Goal: Complete application form

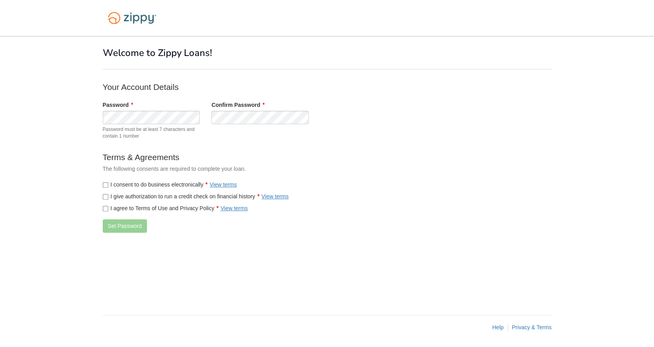
click at [135, 185] on label "I consent to do business electronically View terms" at bounding box center [170, 184] width 134 height 8
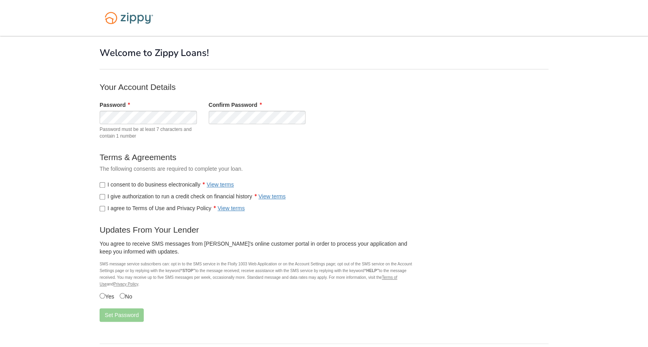
click at [134, 201] on div "I agree to Terms of Use and Privacy Policy View terms" at bounding box center [257, 208] width 327 height 16
click at [124, 201] on div "I agree to Terms of Use and Privacy Policy View terms" at bounding box center [257, 208] width 327 height 16
click at [128, 198] on label "I give authorization to run a credit check on financial history View terms" at bounding box center [193, 196] width 186 height 8
click at [129, 210] on label "I agree to Terms of Use and Privacy Policy View terms" at bounding box center [172, 208] width 145 height 8
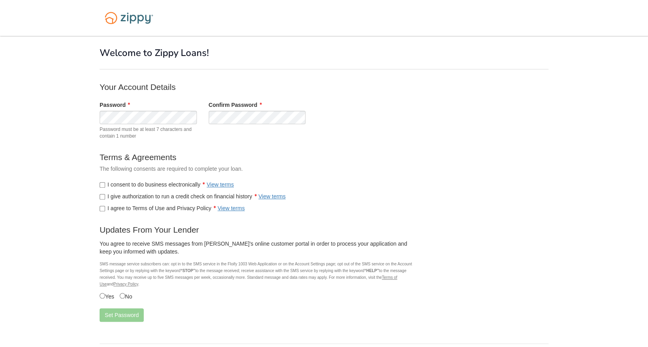
click at [104, 305] on form "Your Account Details Password Password must be at least 7 characters and contai…" at bounding box center [257, 204] width 315 height 246
click at [122, 316] on button "Set Password" at bounding box center [122, 314] width 44 height 13
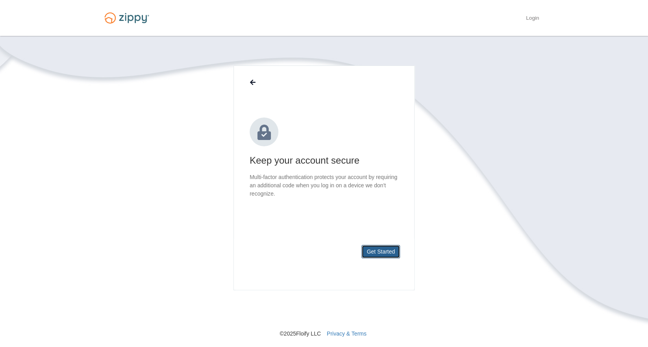
click at [394, 257] on button "Get Started" at bounding box center [381, 251] width 39 height 13
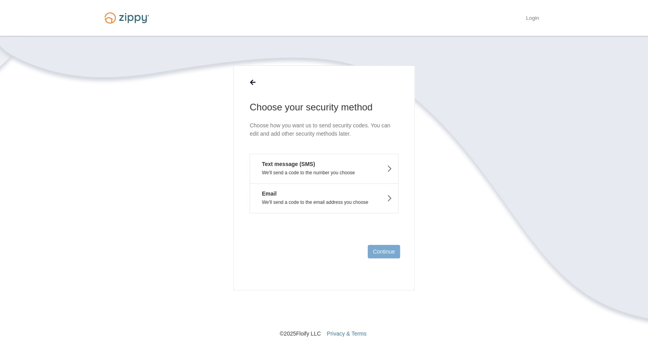
click at [326, 170] on p "We'll send a code to the number you choose" at bounding box center [324, 173] width 136 height 6
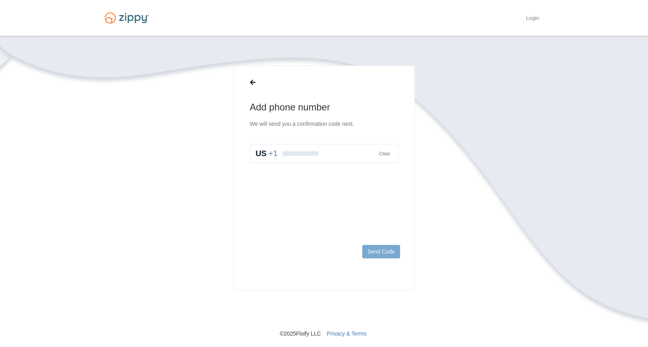
click at [302, 150] on input "text" at bounding box center [324, 153] width 149 height 19
type input "**********"
click at [387, 253] on button "Send Code" at bounding box center [381, 251] width 38 height 13
click at [321, 160] on input "text" at bounding box center [324, 161] width 149 height 19
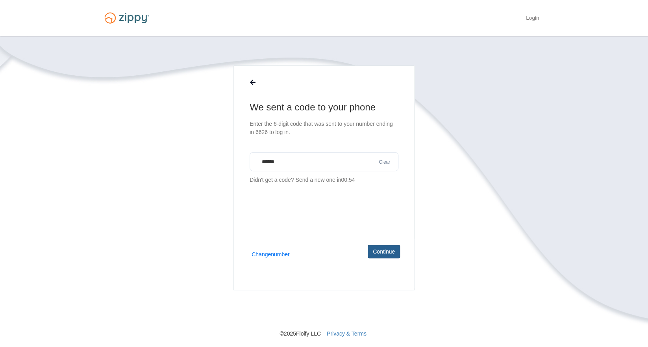
type input "******"
click at [384, 254] on button "Continue" at bounding box center [384, 251] width 32 height 13
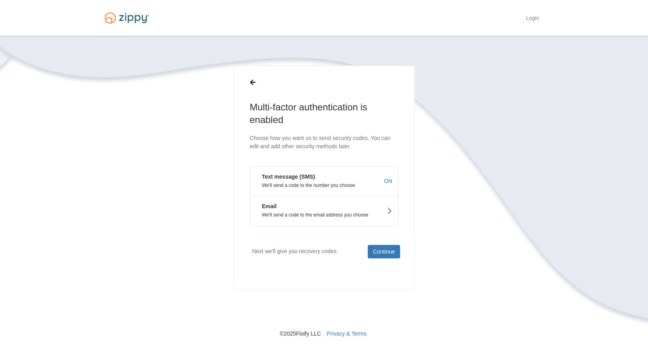
click at [341, 213] on p "We'll send a code to the email address you choose" at bounding box center [324, 215] width 136 height 6
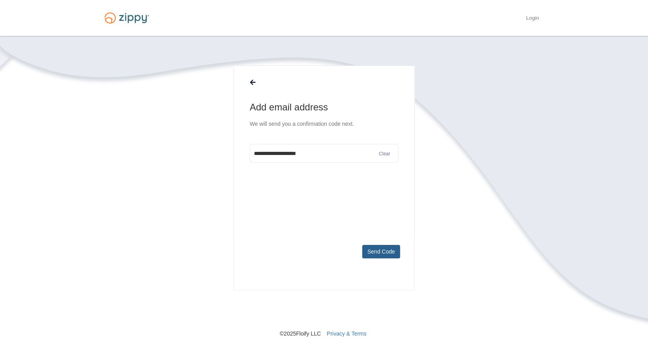
type input "**********"
click at [387, 249] on button "Send Code" at bounding box center [381, 251] width 38 height 13
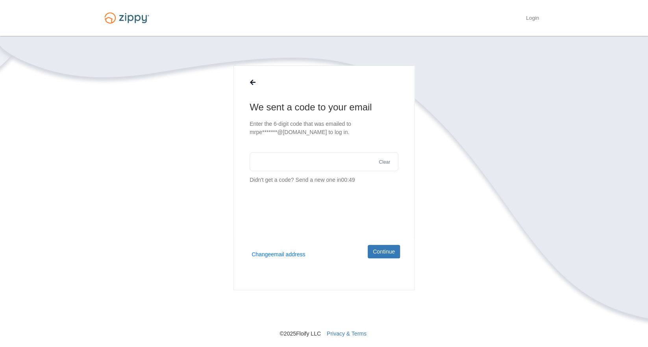
click at [331, 163] on input "text" at bounding box center [324, 161] width 149 height 19
type input "******"
click at [384, 254] on button "Continue" at bounding box center [384, 251] width 32 height 13
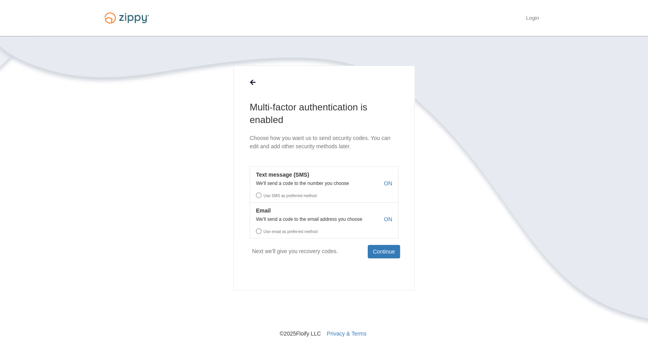
click at [304, 193] on label "Use SMS as preferred method" at bounding box center [324, 194] width 148 height 12
click at [305, 196] on label "Use SMS as preferred method" at bounding box center [324, 194] width 148 height 12
click at [260, 195] on label "Use SMS as preferred method" at bounding box center [324, 194] width 148 height 12
click at [295, 177] on em "Text message (SMS)" at bounding box center [279, 175] width 59 height 8
click at [275, 196] on label "Use SMS as preferred method" at bounding box center [324, 194] width 148 height 12
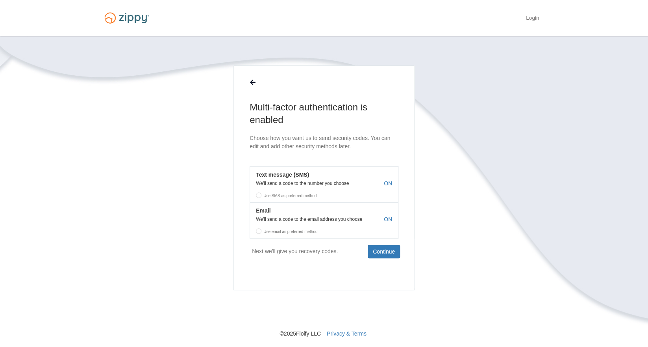
click at [256, 196] on label "Use SMS as preferred method" at bounding box center [324, 194] width 148 height 12
click at [257, 196] on label "Use SMS as preferred method" at bounding box center [324, 194] width 148 height 12
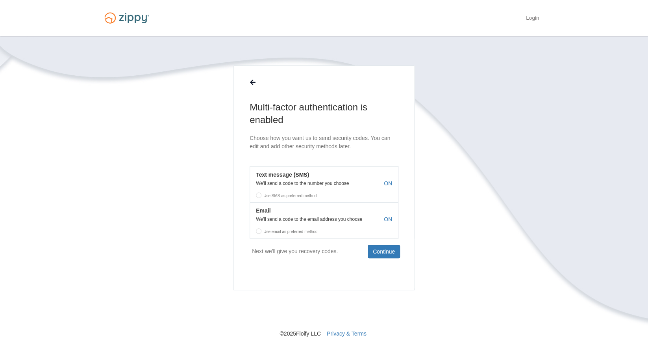
click at [257, 196] on label "Use SMS as preferred method" at bounding box center [324, 194] width 148 height 12
click at [385, 257] on button "Continue" at bounding box center [384, 251] width 32 height 13
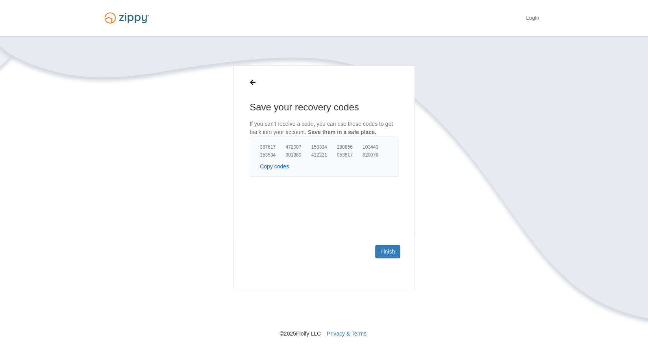
click at [281, 167] on button "Copy codes" at bounding box center [274, 166] width 29 height 8
click at [390, 251] on link "Finish" at bounding box center [387, 251] width 25 height 13
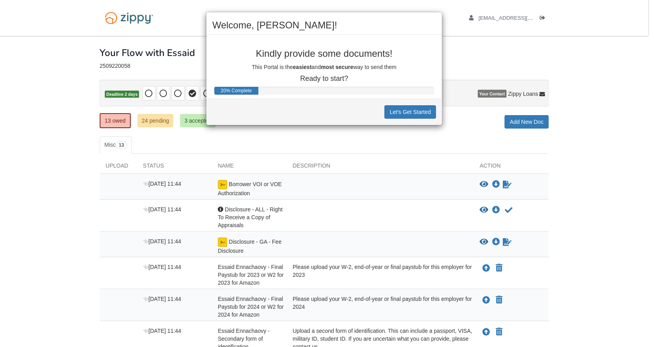
click at [466, 63] on div "Welcome, [PERSON_NAME]! Kindly provide some documents! This Portal is the easie…" at bounding box center [327, 173] width 654 height 347
click at [402, 114] on button "Let's Get Started" at bounding box center [410, 111] width 52 height 13
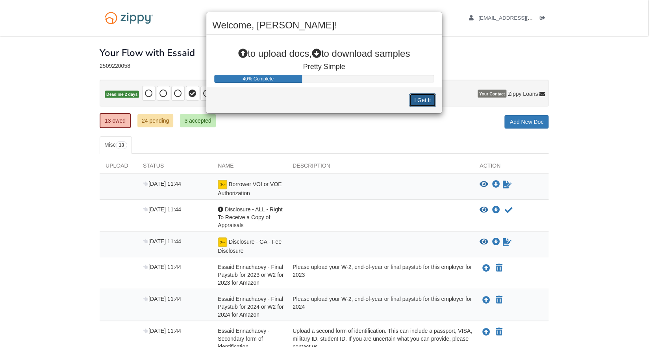
click at [426, 100] on button "I Get It" at bounding box center [422, 99] width 27 height 13
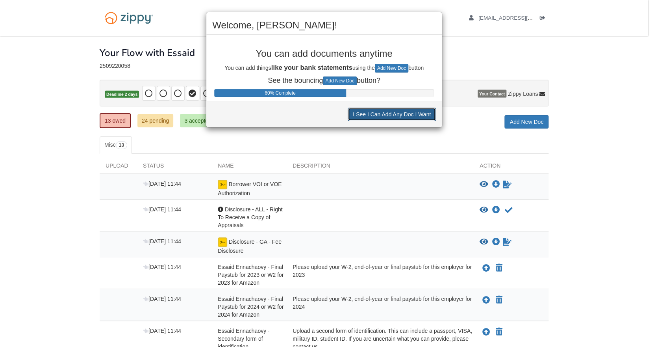
click at [384, 118] on button "I See I Can Add Any Doc I Want" at bounding box center [392, 114] width 88 height 13
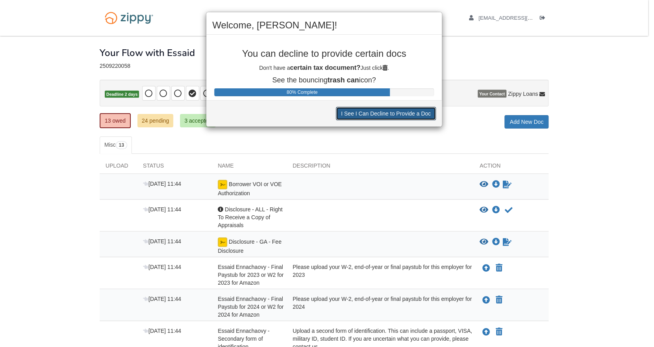
drag, startPoint x: 385, startPoint y: 114, endPoint x: 404, endPoint y: 70, distance: 47.6
click at [404, 70] on div "Welcome, [PERSON_NAME]! You can decline to provide certain docs Don't have a ce…" at bounding box center [324, 69] width 236 height 115
click at [404, 70] on p "Don't have a certain tax document? Just click ." at bounding box center [324, 67] width 224 height 9
click at [366, 115] on button "I See I Can Decline to Provide a Doc" at bounding box center [386, 113] width 100 height 13
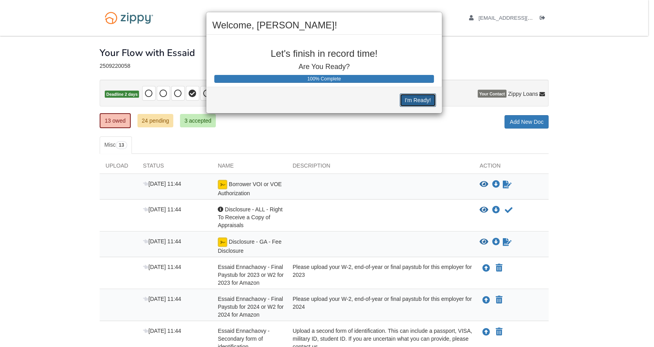
click at [422, 103] on button "I'm Ready!" at bounding box center [418, 99] width 36 height 13
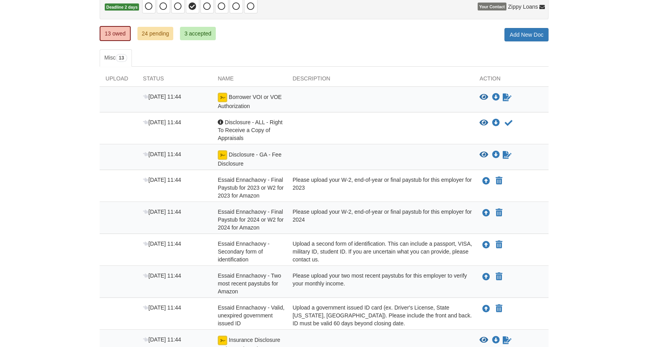
scroll to position [104, 0]
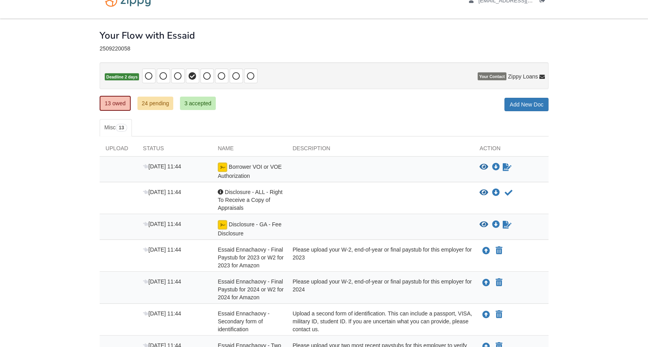
scroll to position [7, 0]
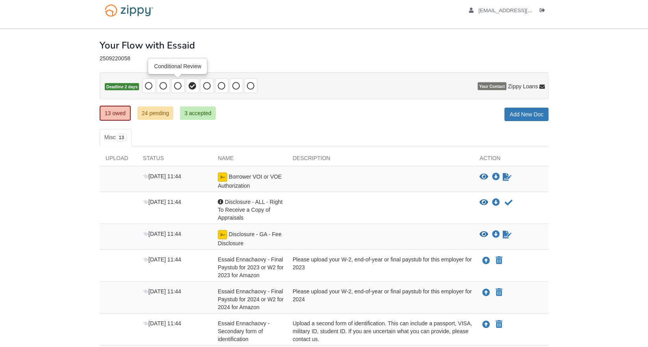
click at [178, 83] on icon at bounding box center [178, 86] width 8 height 8
click at [193, 88] on icon at bounding box center [193, 86] width 8 height 8
click at [485, 176] on icon "View Borrower VOI or VOE Authorization" at bounding box center [484, 177] width 9 height 8
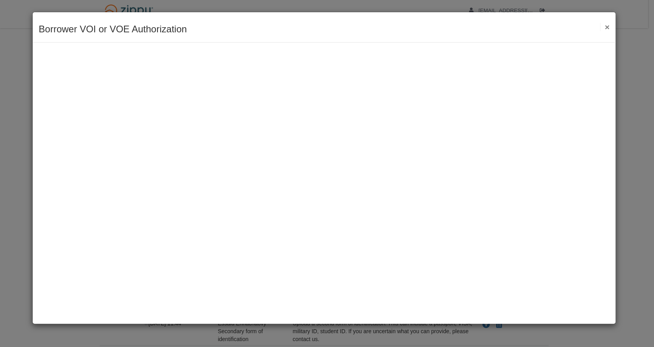
click at [640, 171] on div "Borrower VOI or VOE Authorization Save Cancel Previous Document Next Document ×" at bounding box center [327, 173] width 654 height 347
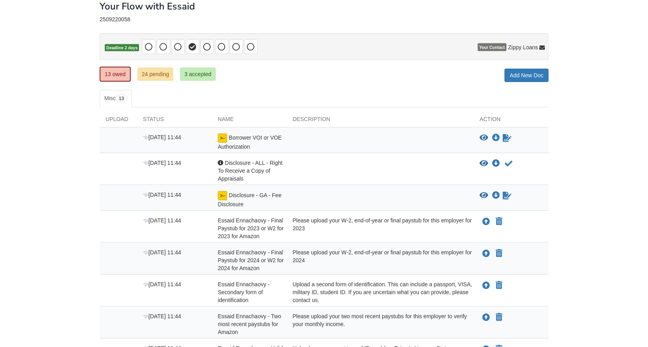
scroll to position [47, 0]
click at [484, 193] on icon "View Disclosure - GA - Fee Disclosure" at bounding box center [484, 195] width 9 height 8
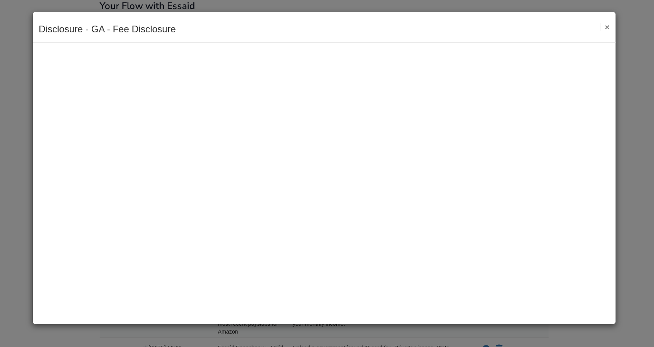
click at [608, 29] on button "×" at bounding box center [604, 27] width 9 height 8
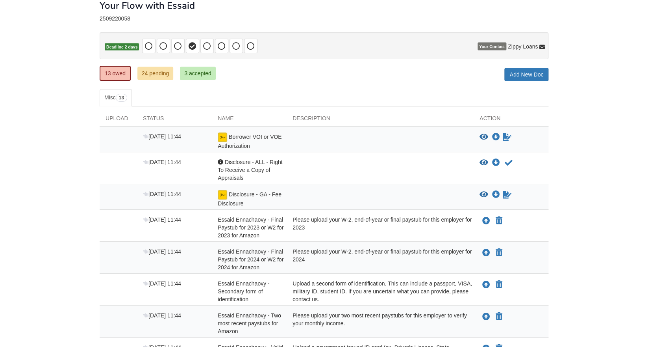
scroll to position [0, 0]
